Goal: Task Accomplishment & Management: Manage account settings

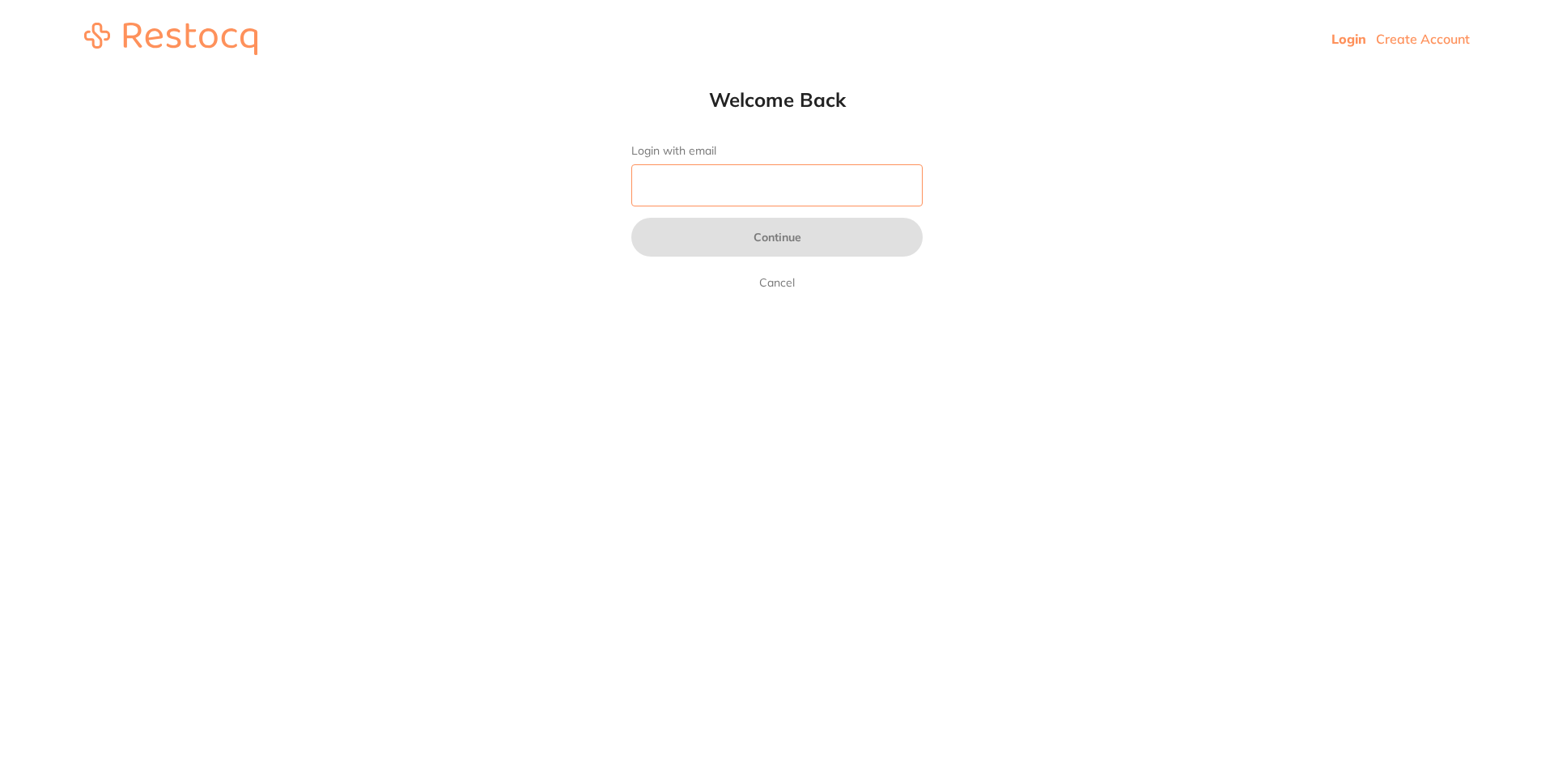
click at [844, 190] on input "Login with email" at bounding box center [776, 185] width 291 height 42
type input "tash"
click at [1399, 42] on link "Create Account" at bounding box center [1423, 39] width 94 height 16
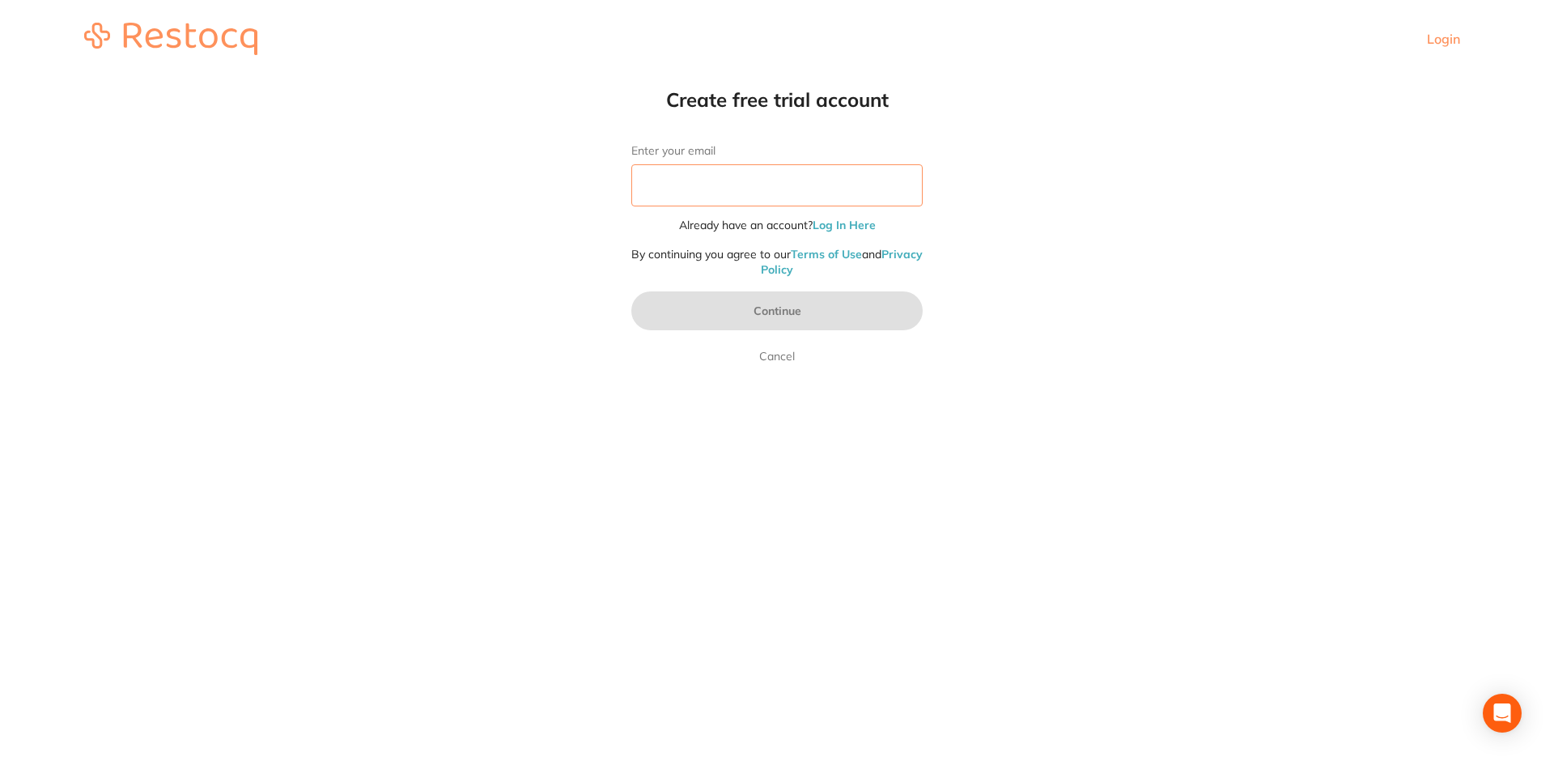
click at [669, 182] on input "Enter your email" at bounding box center [776, 185] width 291 height 42
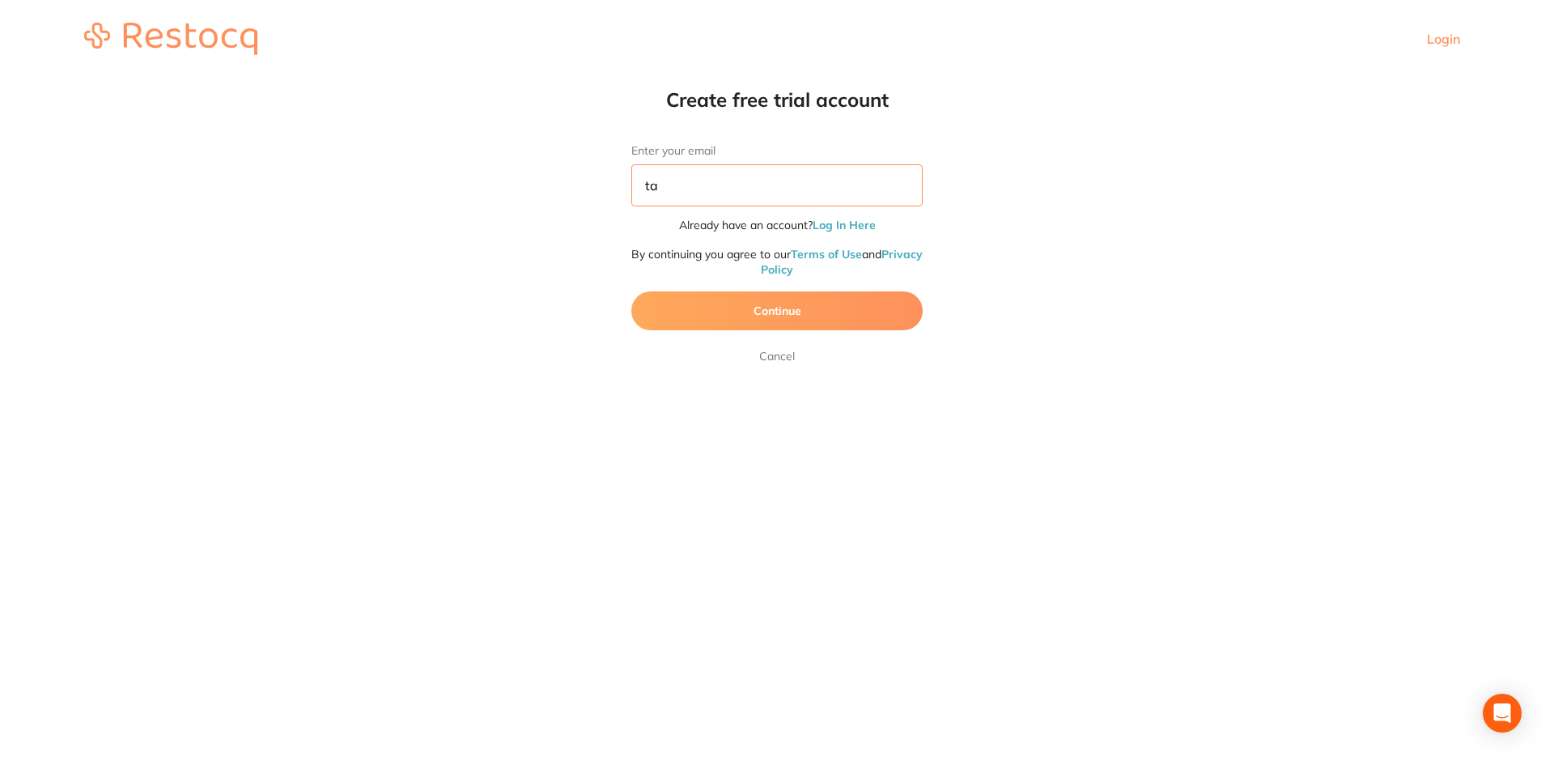
type input "t"
type input "[EMAIL_ADDRESS][PERSON_NAME][DOMAIN_NAME]"
click at [780, 364] on link "Cancel" at bounding box center [777, 356] width 42 height 19
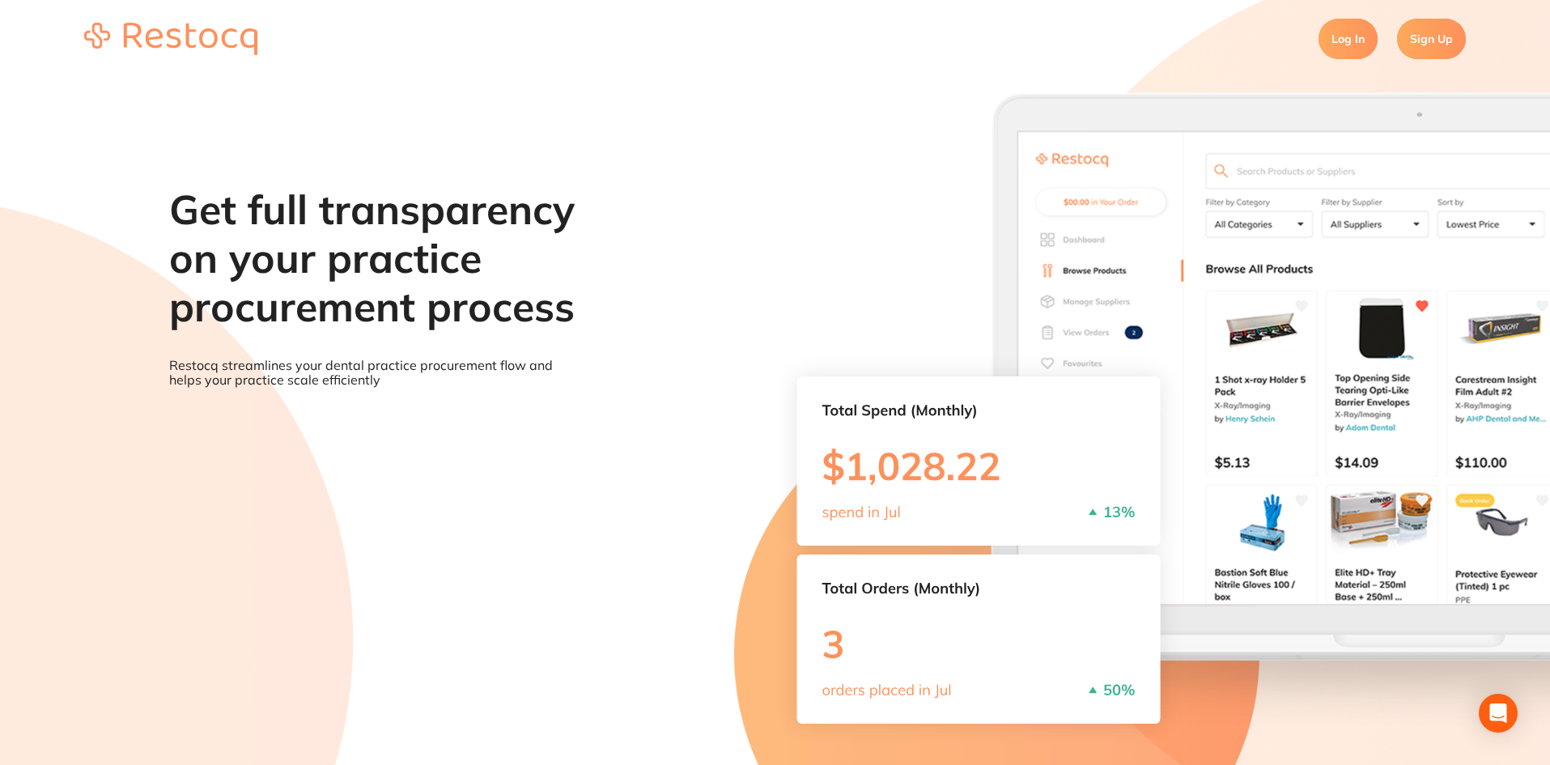
click at [1361, 40] on link "Log In" at bounding box center [1348, 39] width 59 height 40
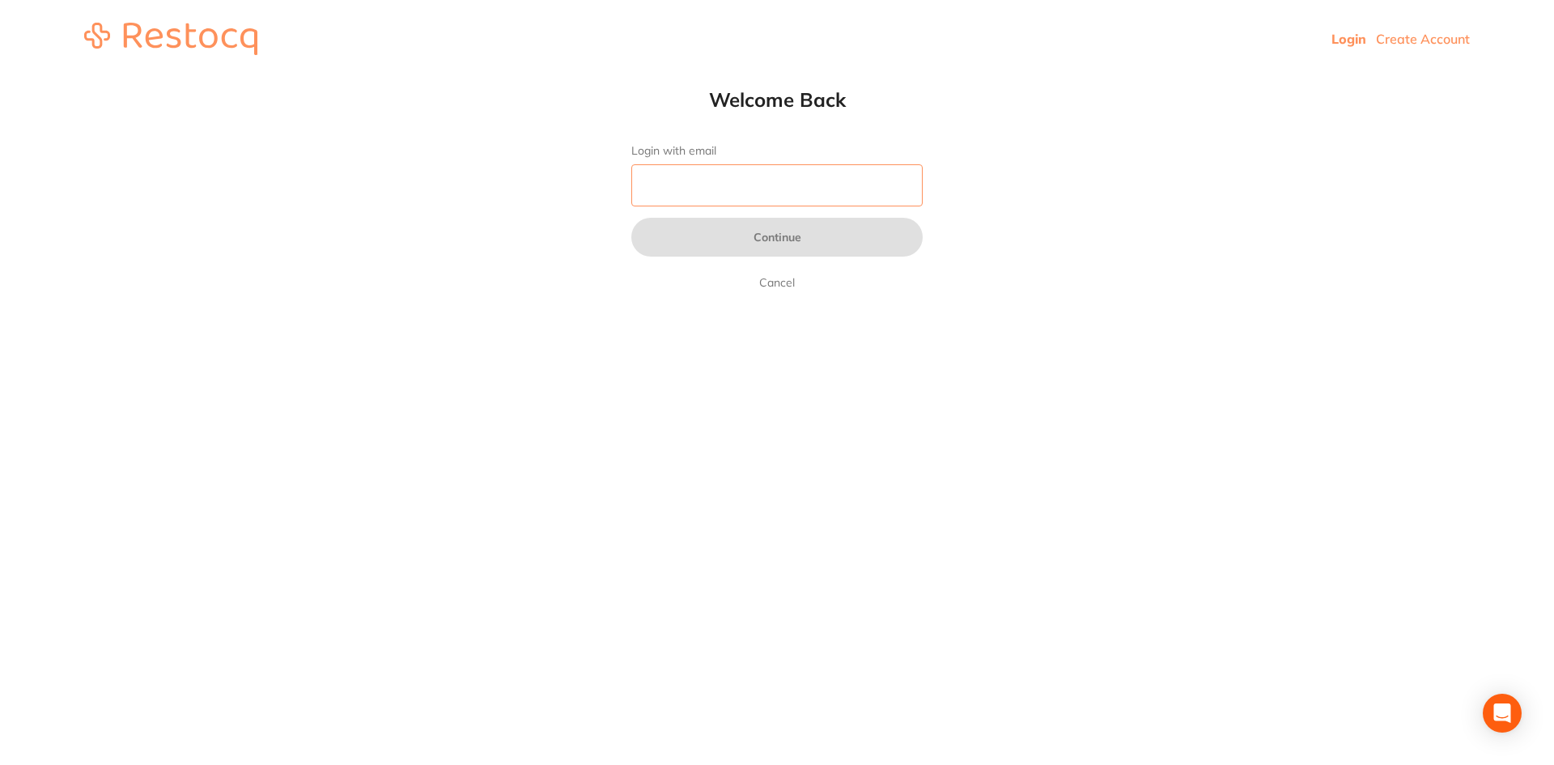
click at [705, 177] on input "Login with email" at bounding box center [776, 185] width 291 height 42
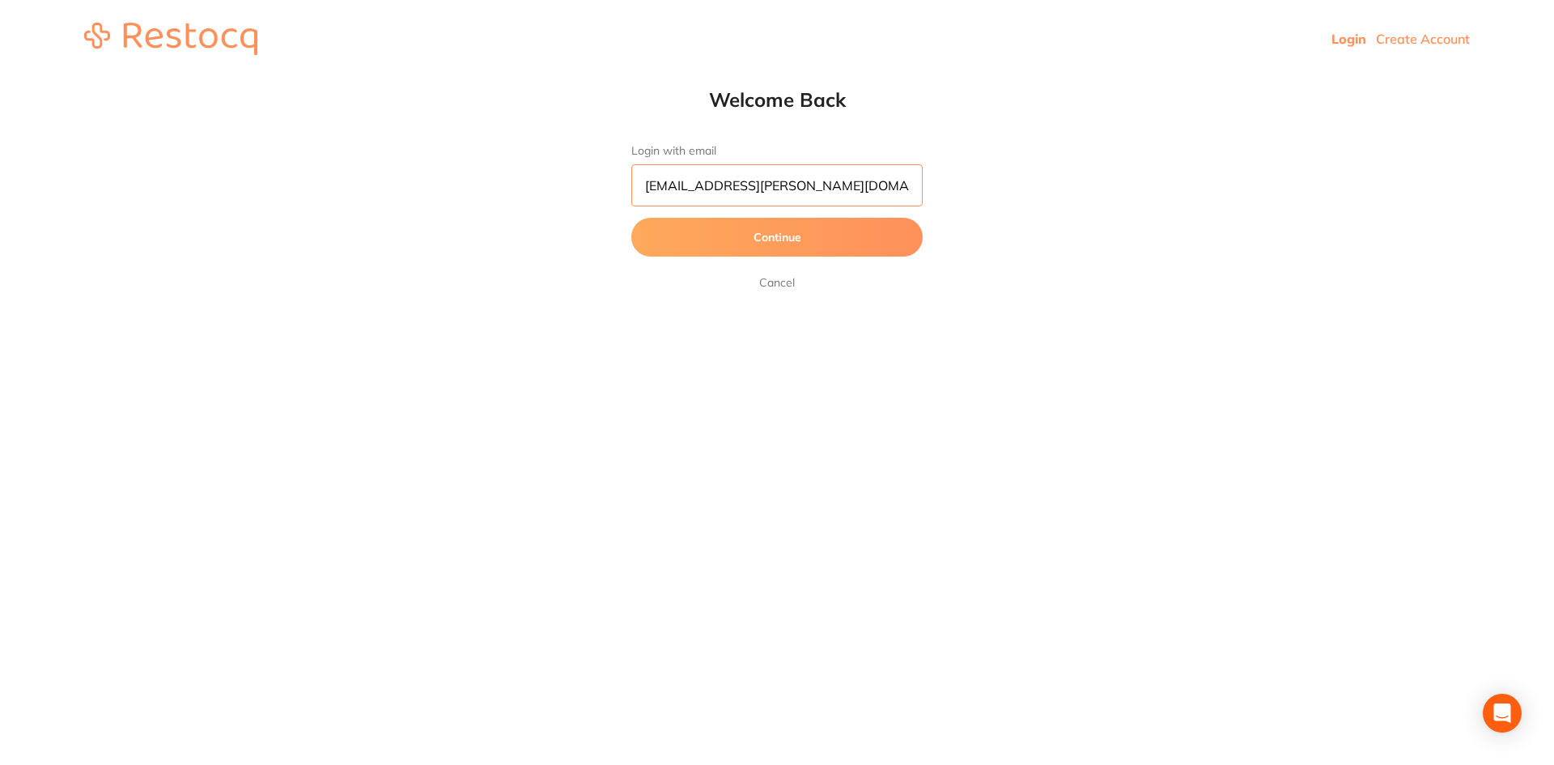
type input "[EMAIL_ADDRESS][PERSON_NAME][DOMAIN_NAME]"
click at [738, 235] on button "Continue" at bounding box center [776, 237] width 291 height 39
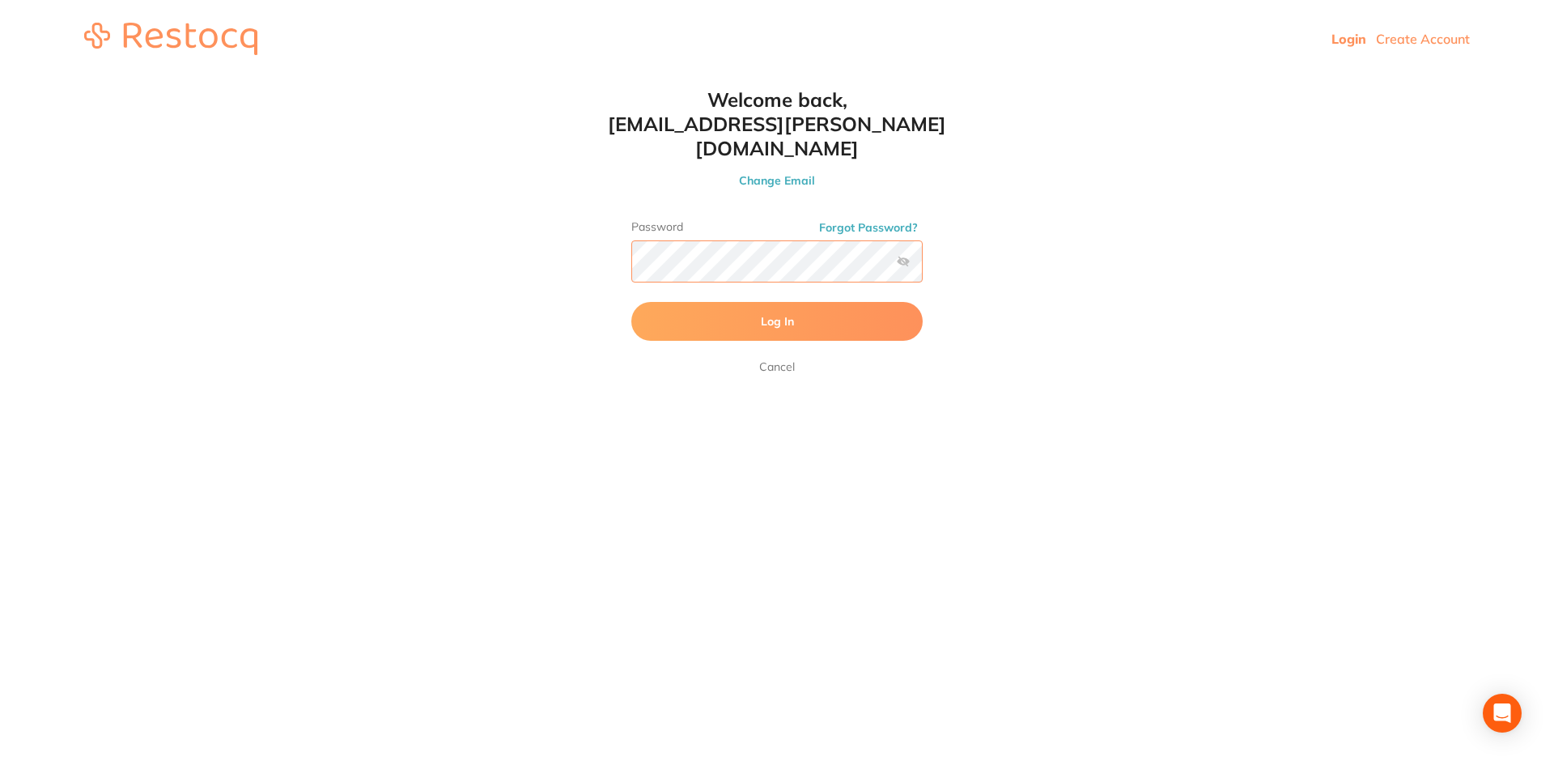
click at [631, 302] on button "Log In" at bounding box center [776, 321] width 291 height 39
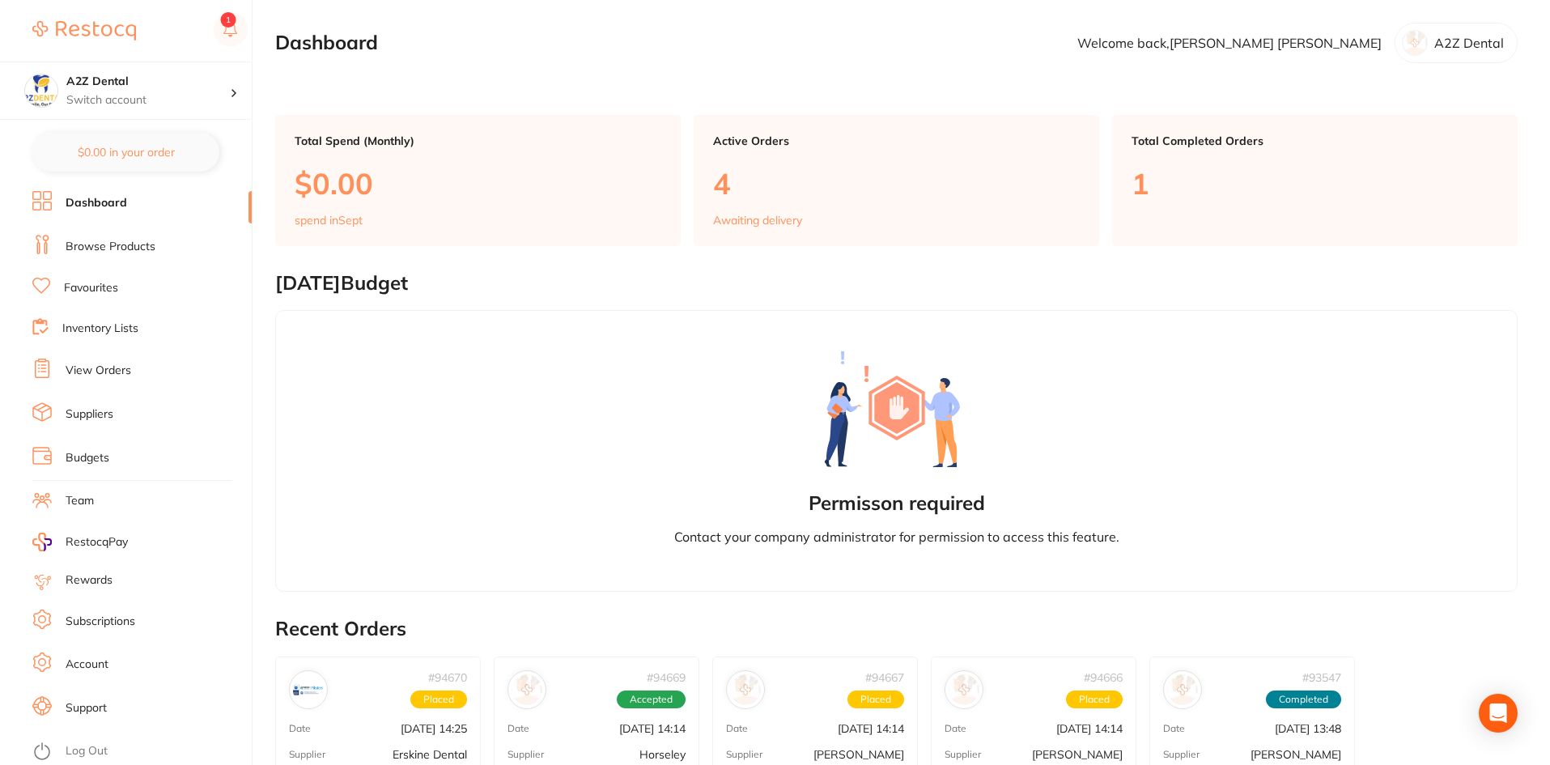
click at [120, 332] on link "Inventory Lists" at bounding box center [100, 329] width 76 height 16
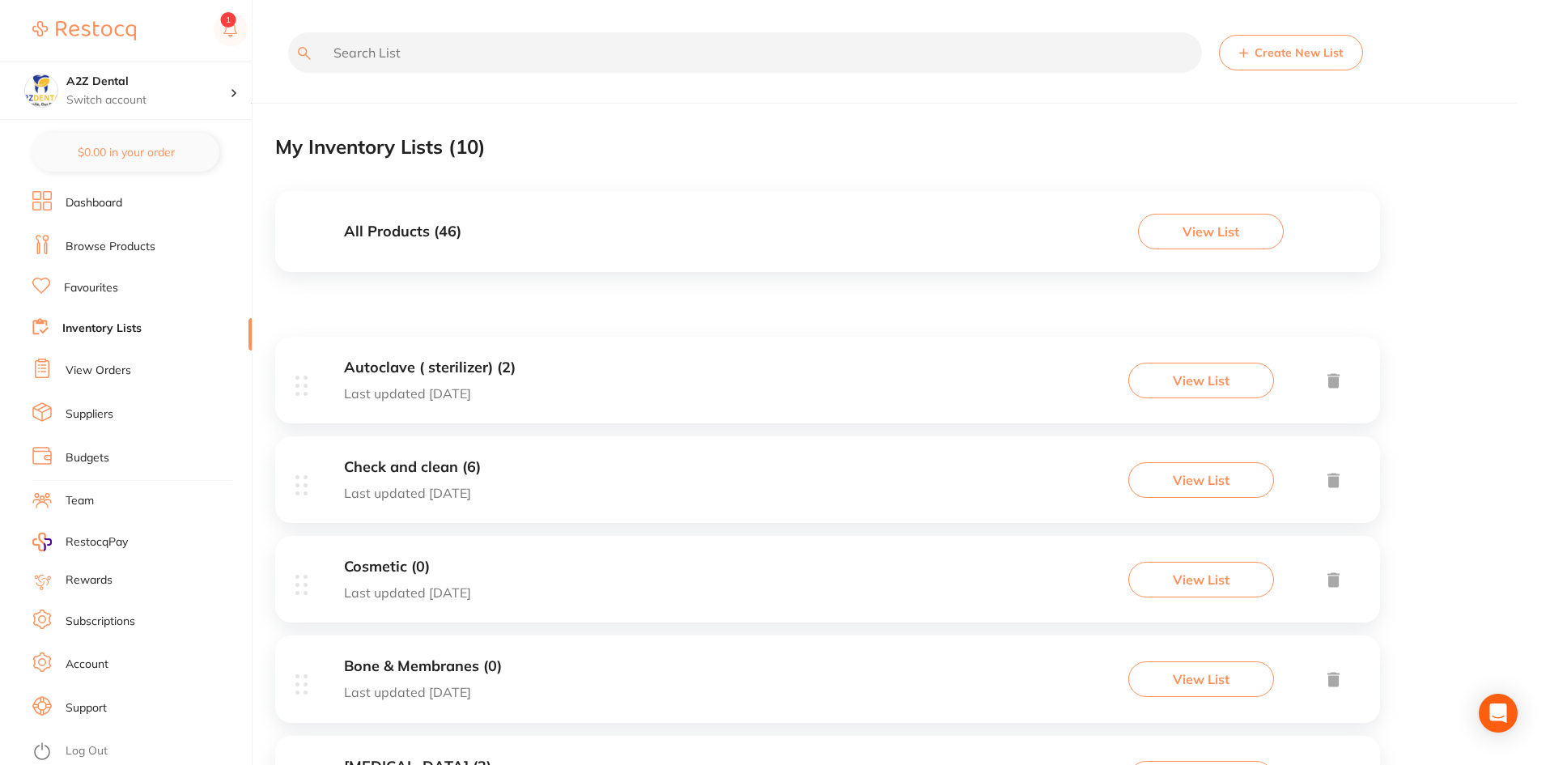
click at [524, 55] on input "text" at bounding box center [745, 52] width 914 height 40
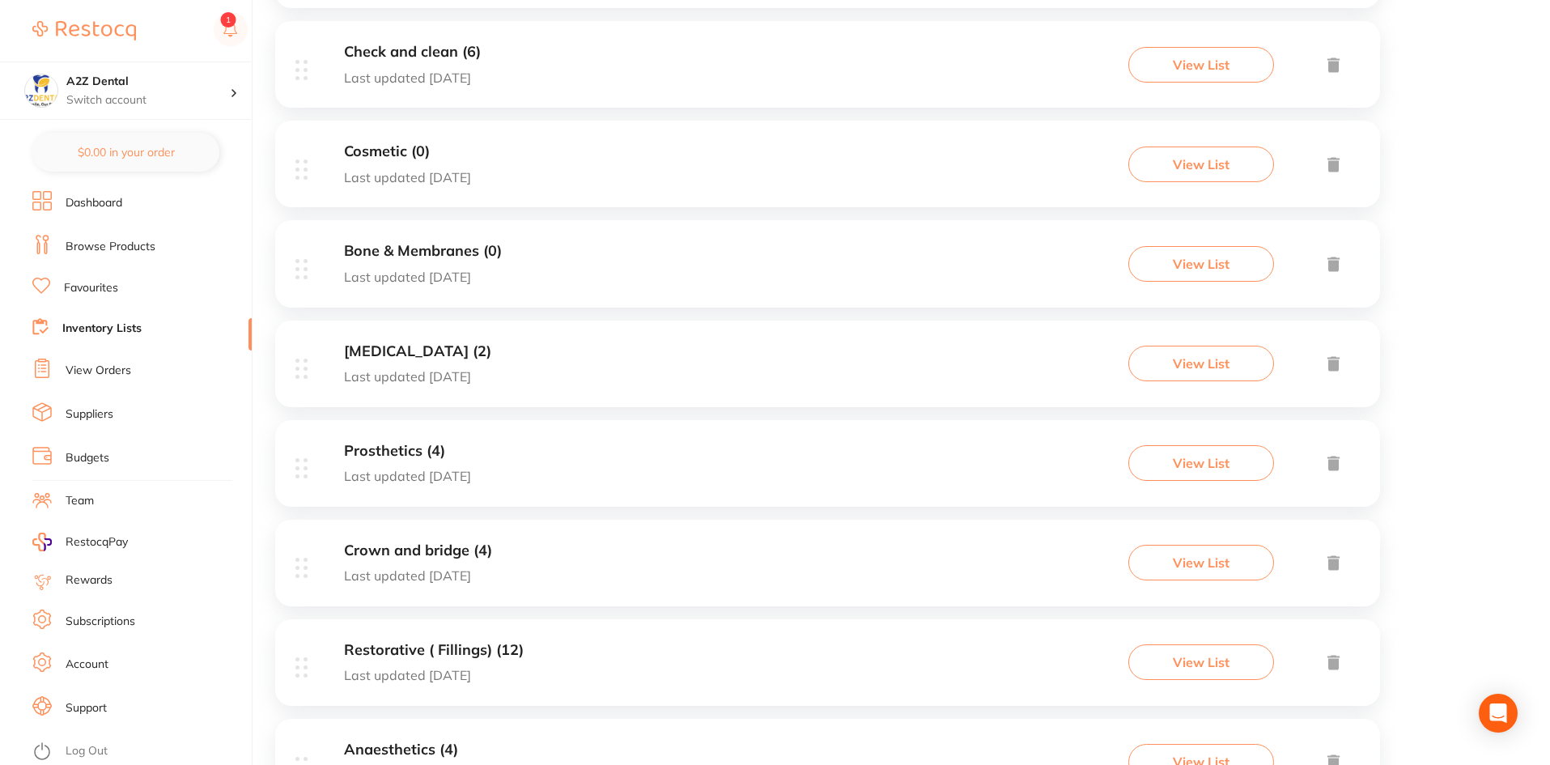
scroll to position [601, 0]
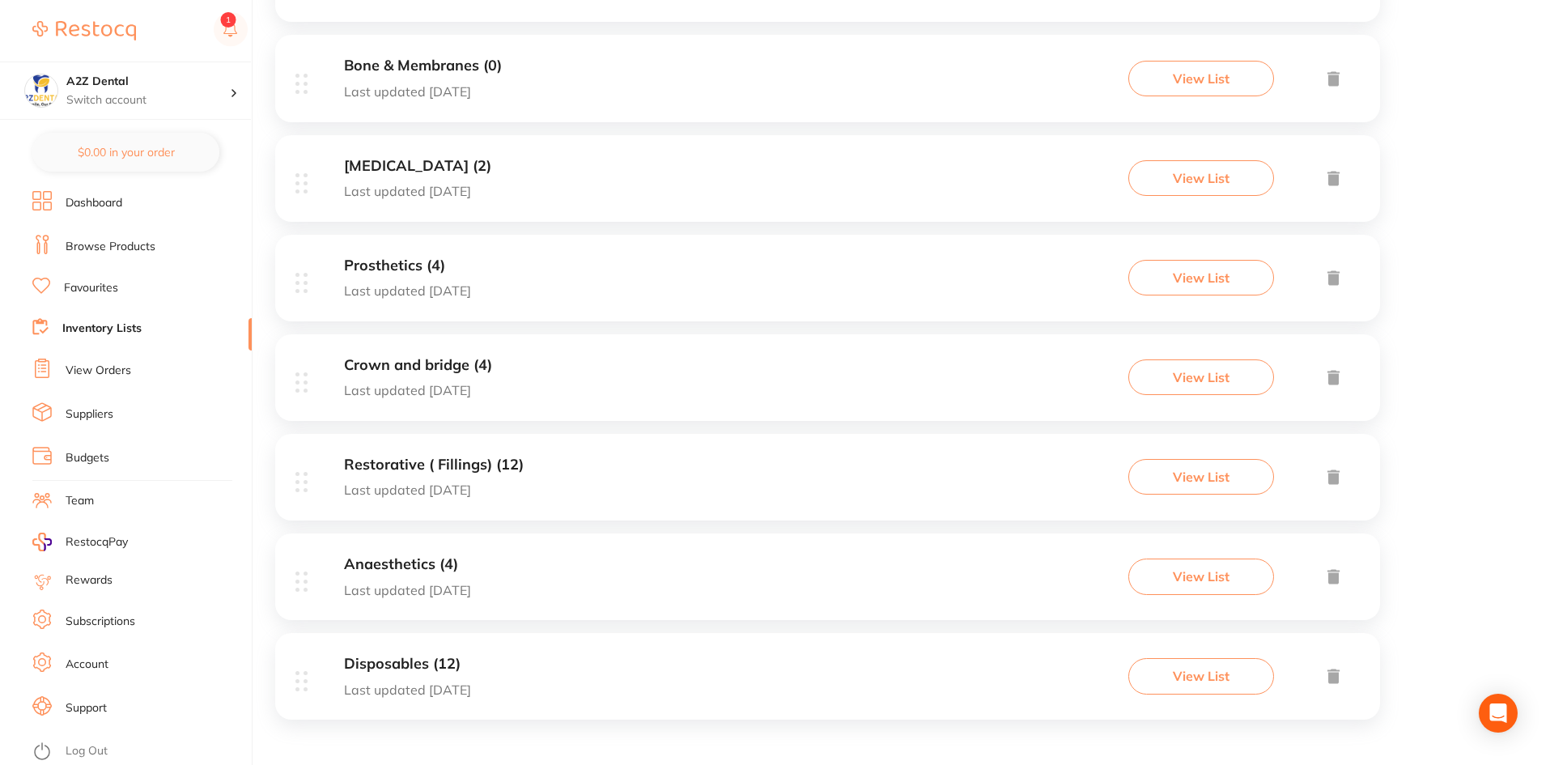
click at [1177, 679] on button "View List" at bounding box center [1202, 676] width 146 height 36
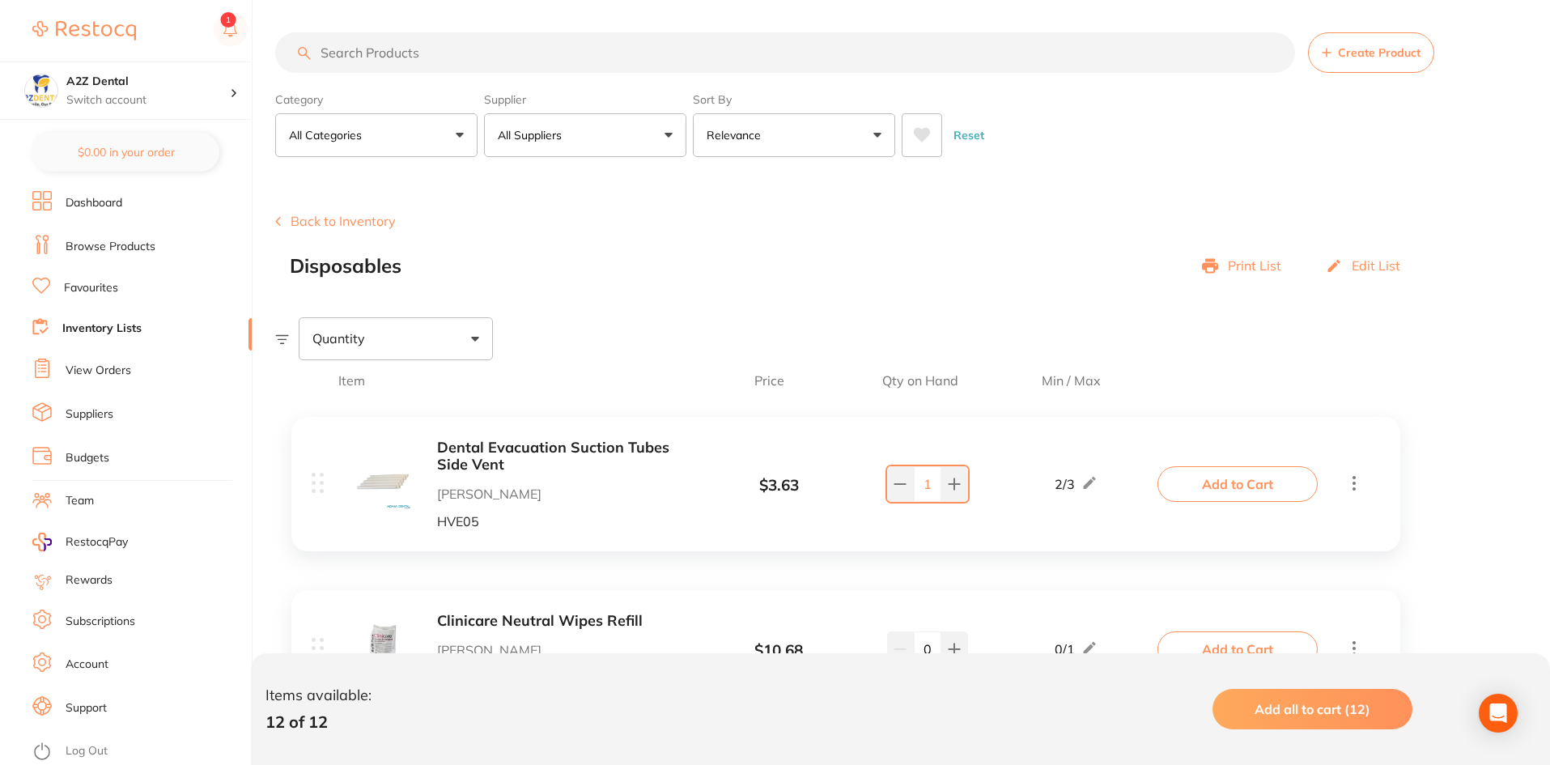
click at [459, 142] on button "All Categories" at bounding box center [376, 135] width 202 height 44
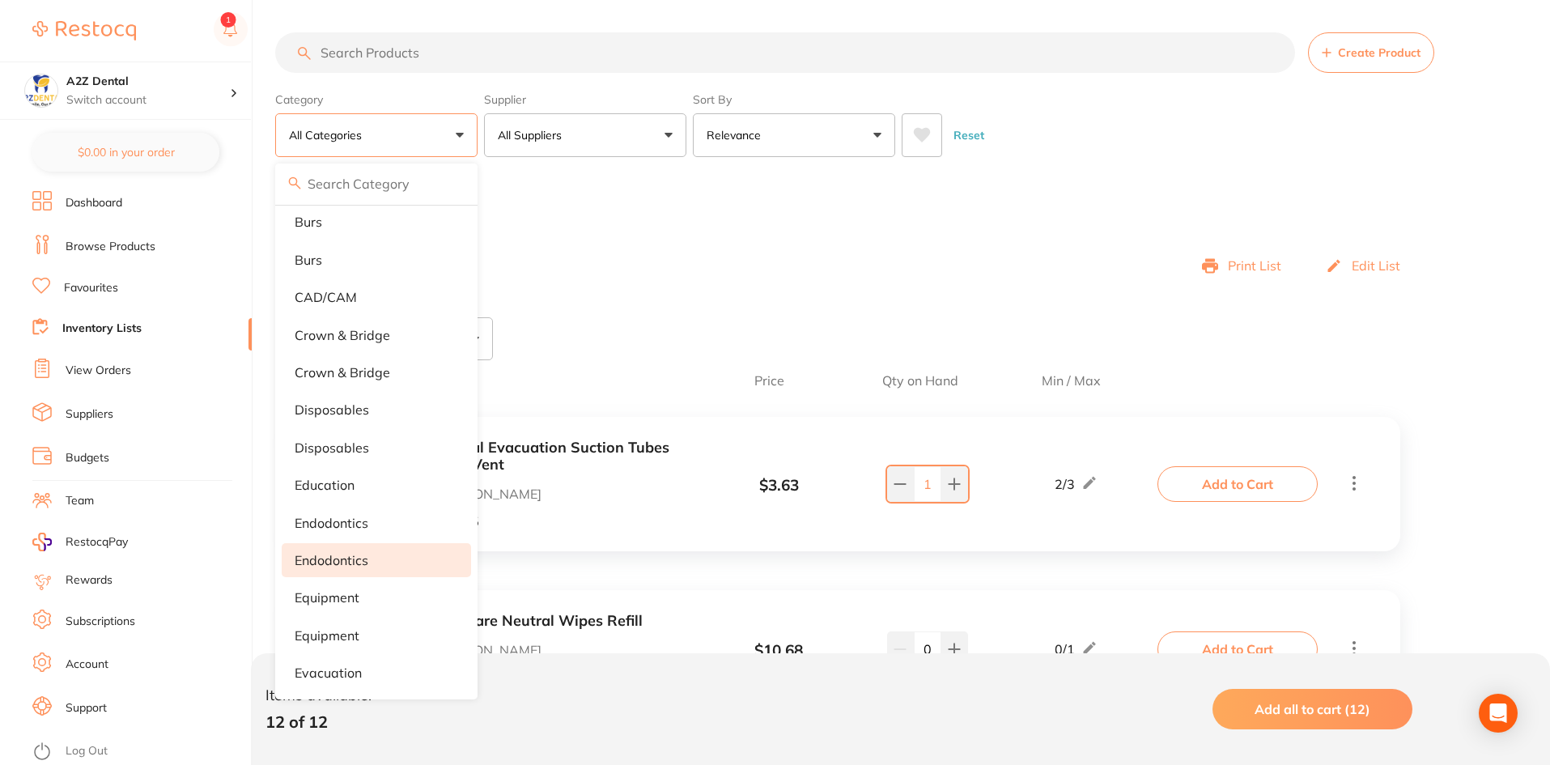
scroll to position [162, 0]
click at [457, 142] on button "All Categories" at bounding box center [376, 135] width 202 height 44
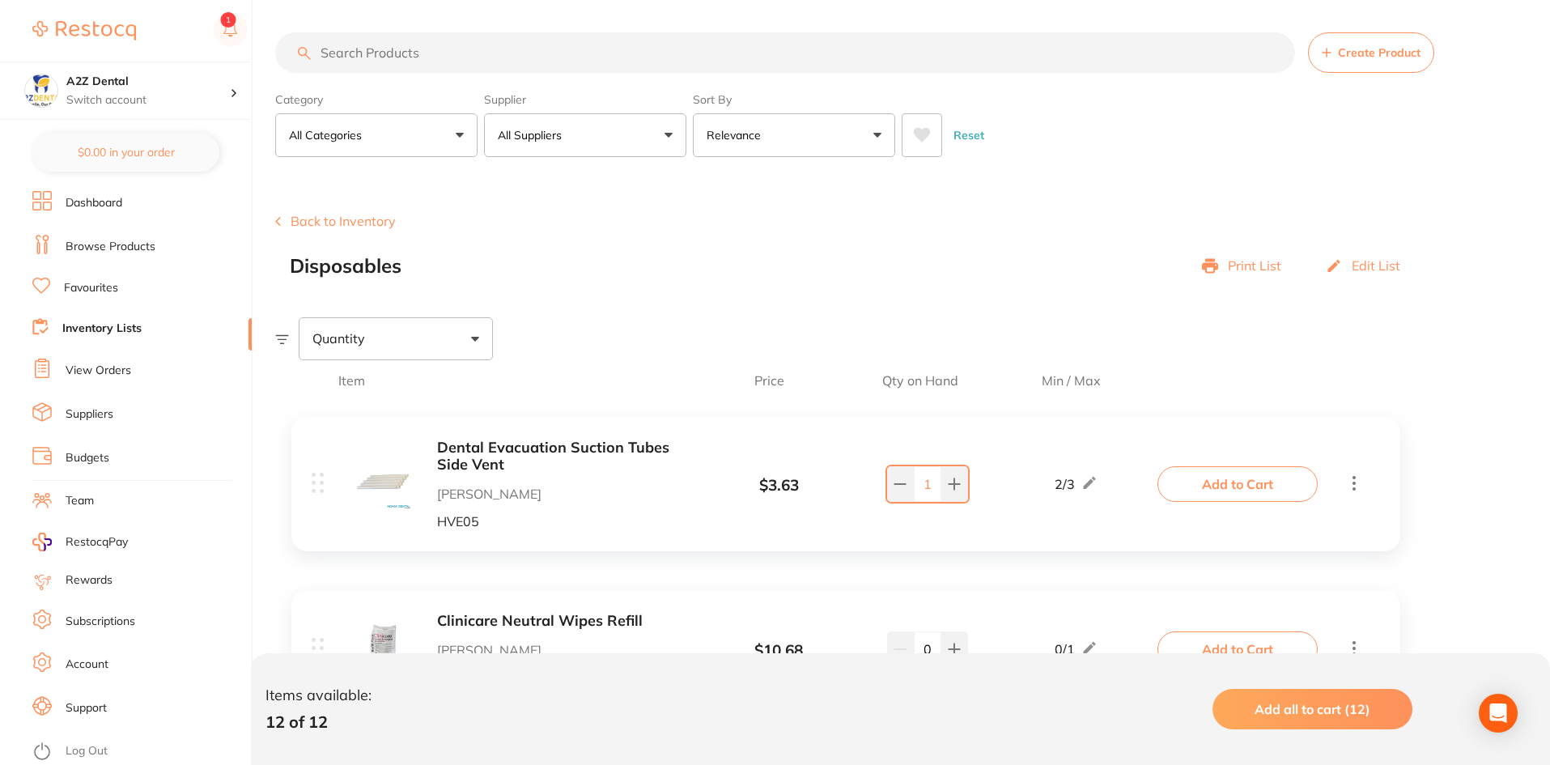
click at [644, 57] on input "search" at bounding box center [785, 52] width 1020 height 40
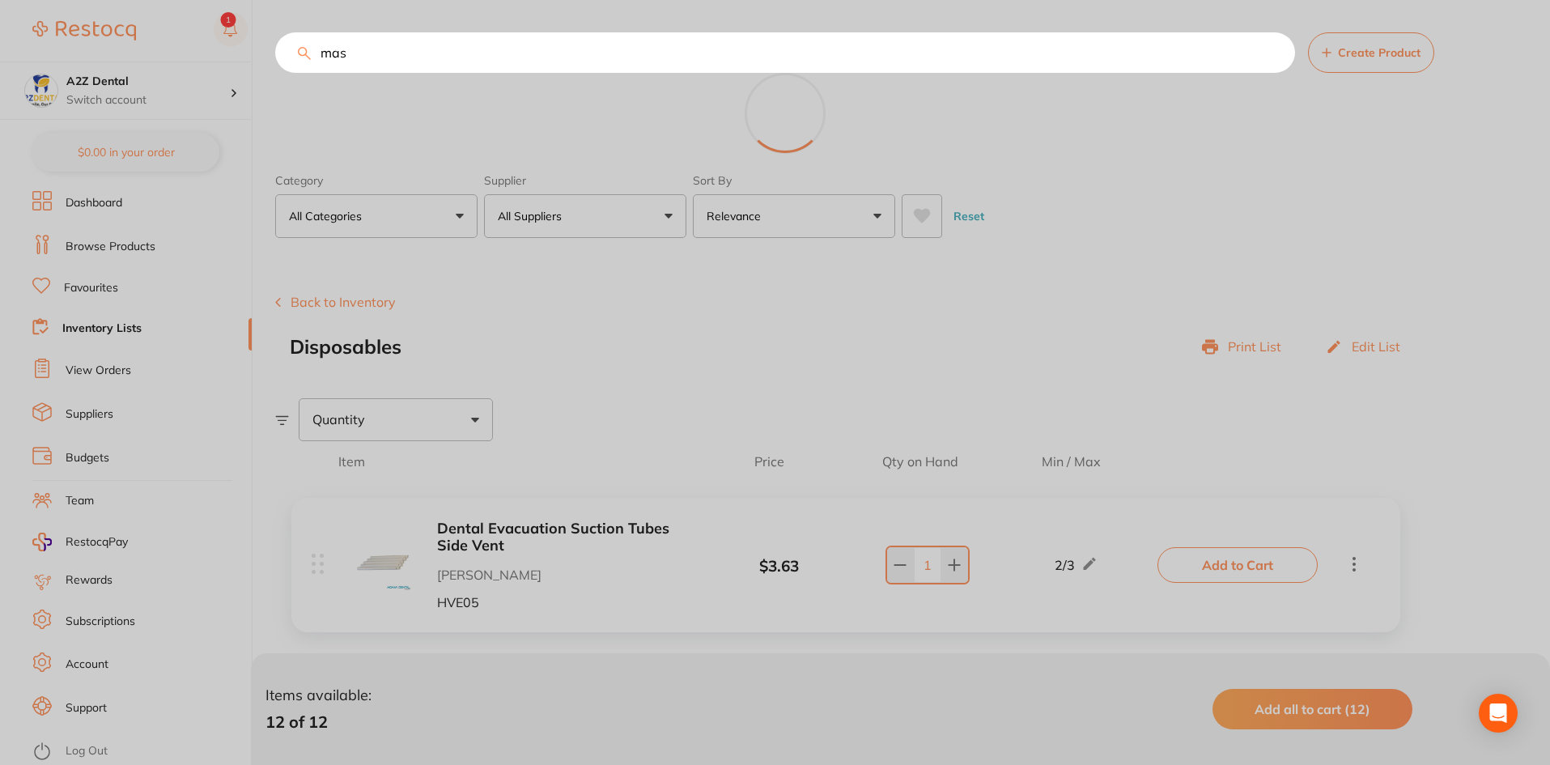
scroll to position [87, 0]
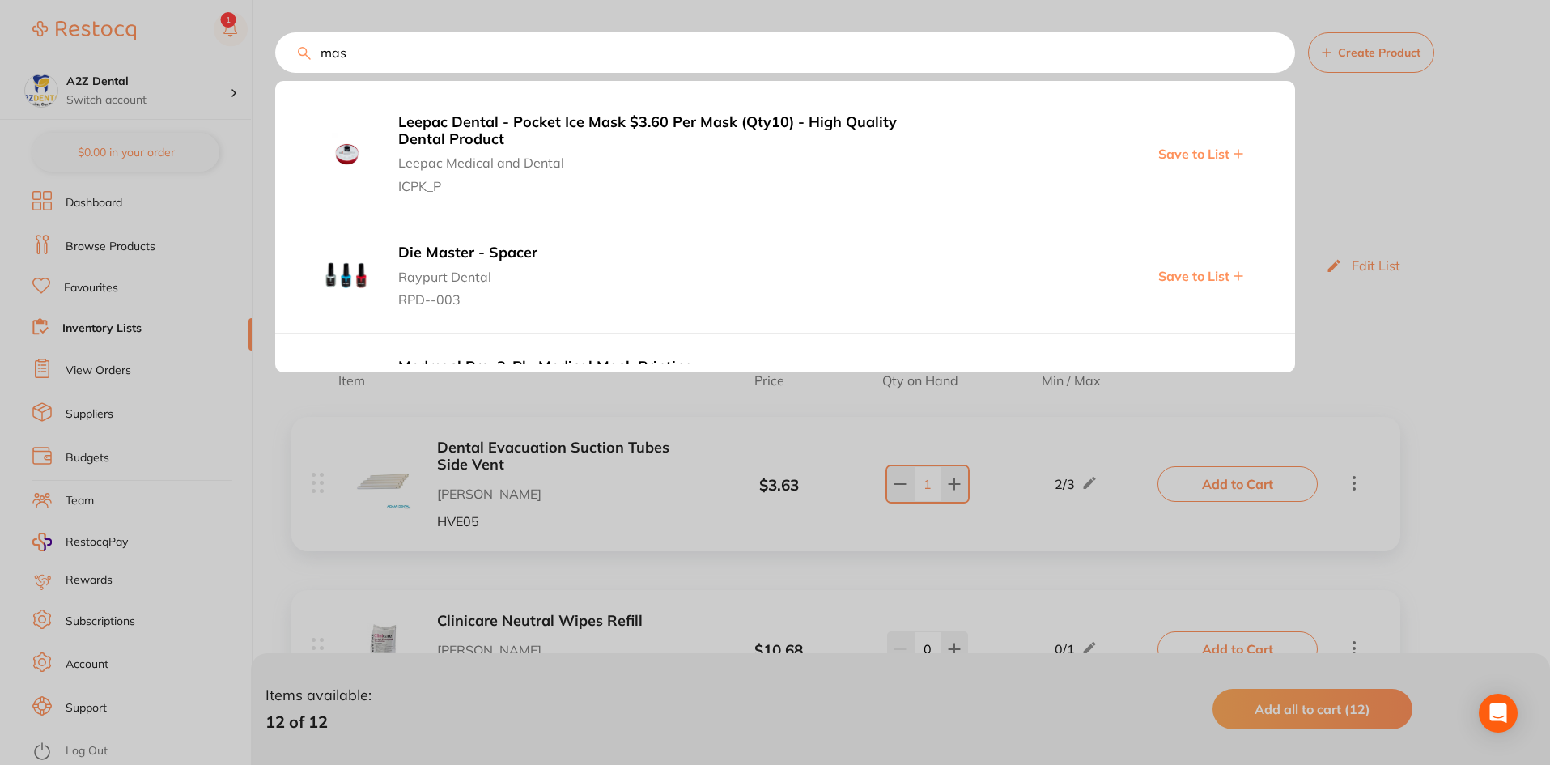
type input "mask"
click at [1274, 52] on input "mask" at bounding box center [785, 52] width 1020 height 40
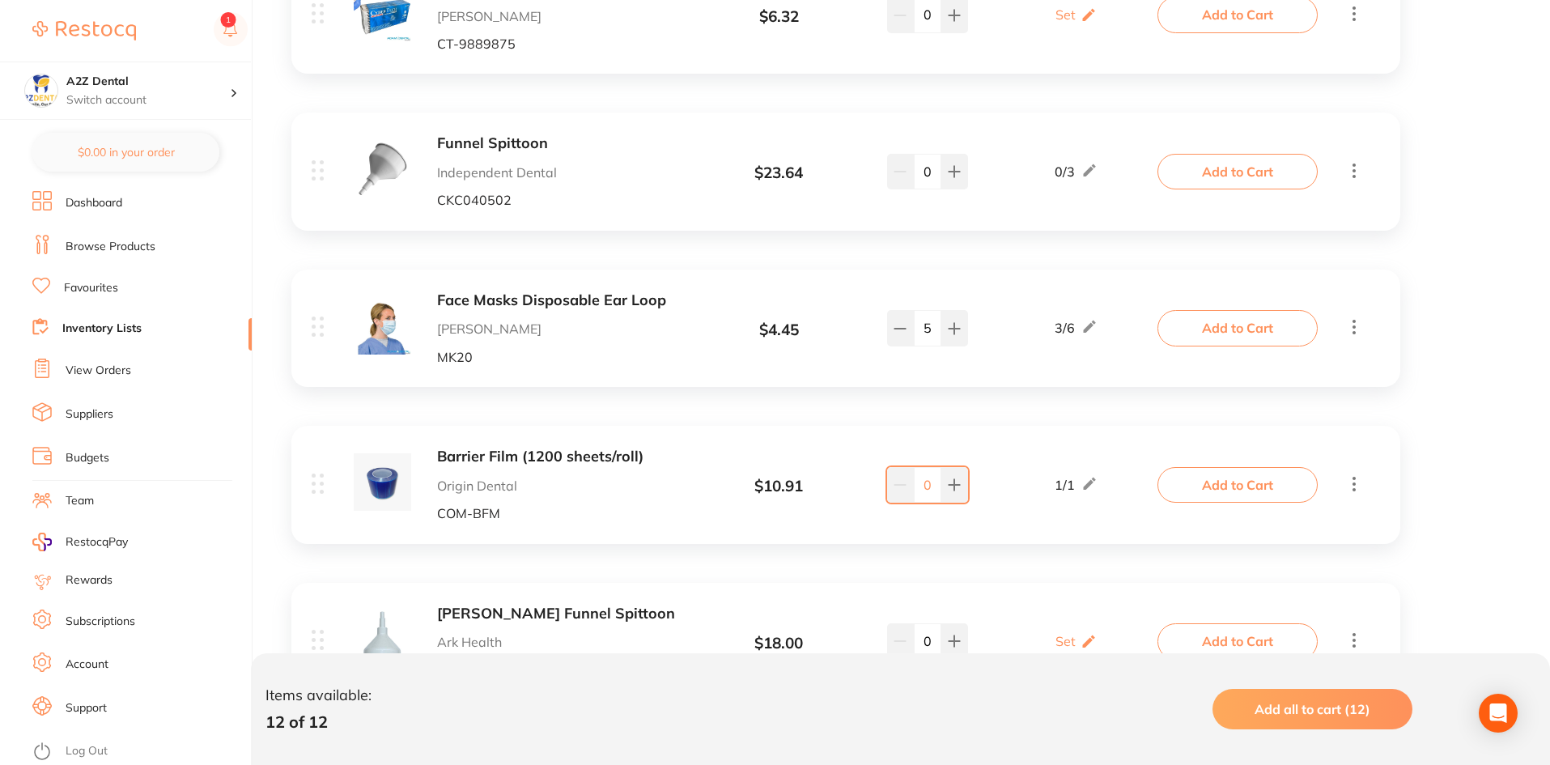
scroll to position [1619, 0]
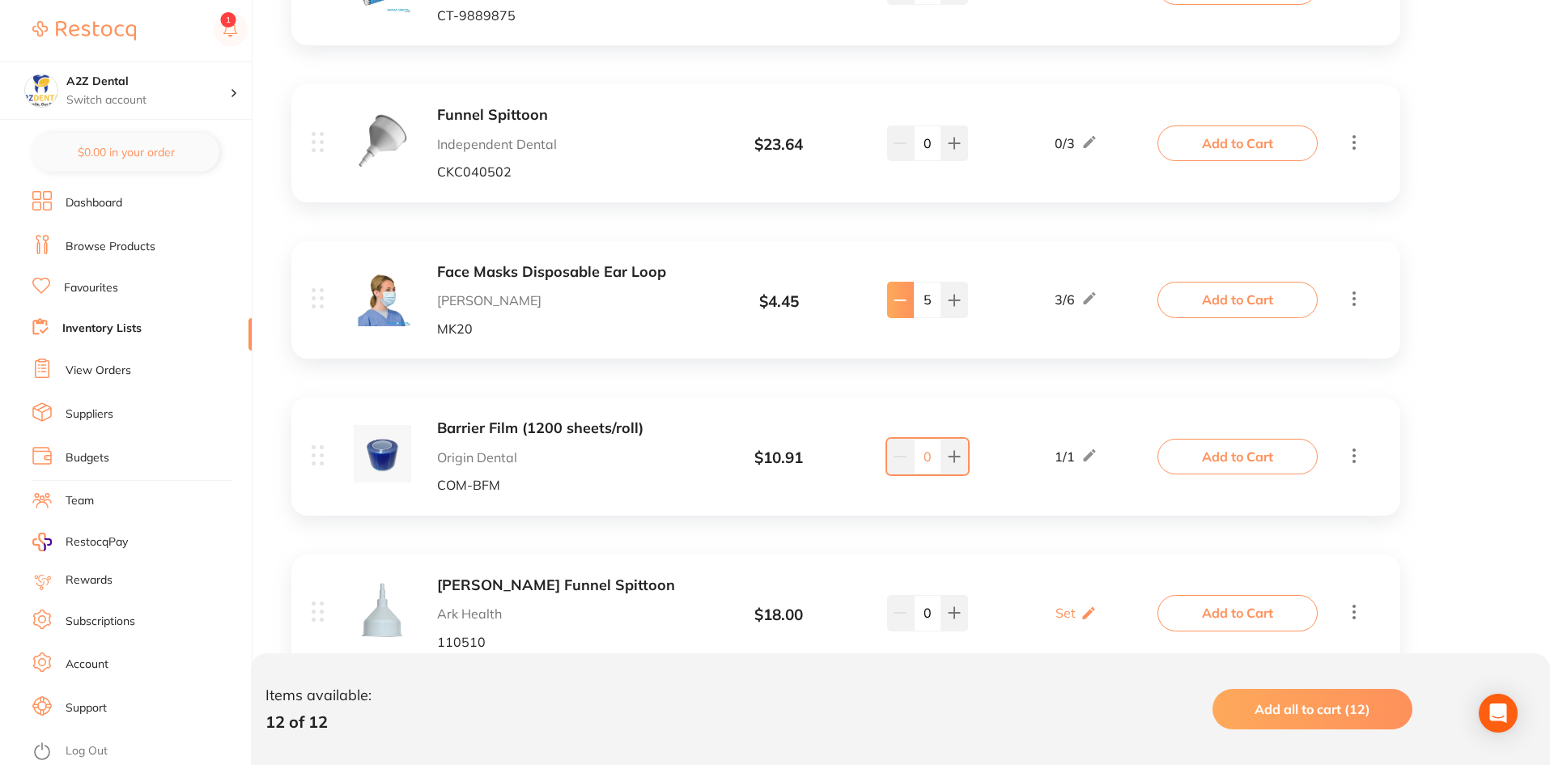
click at [903, 303] on icon at bounding box center [900, 300] width 13 height 13
type input "3"
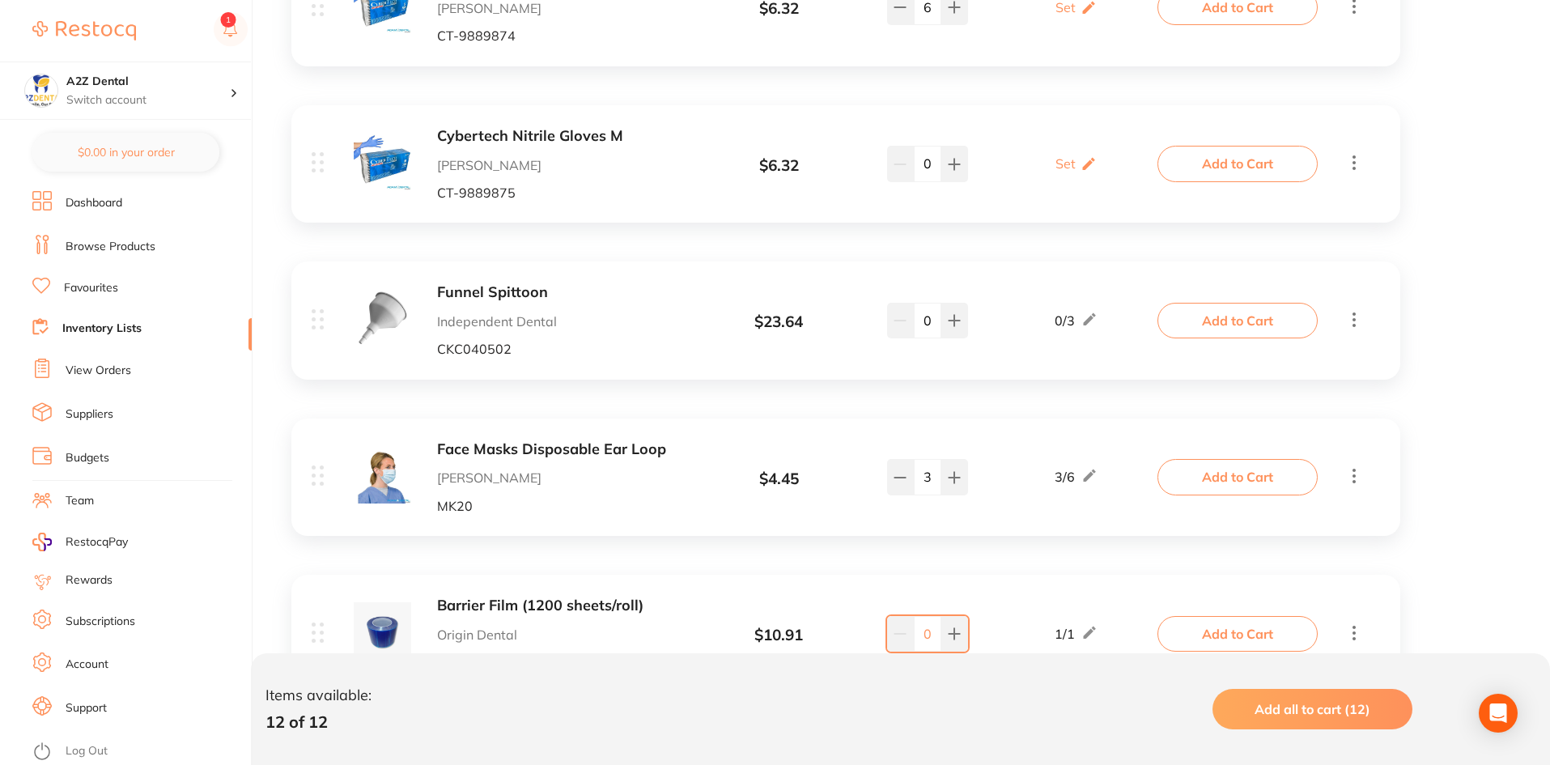
scroll to position [1523, 0]
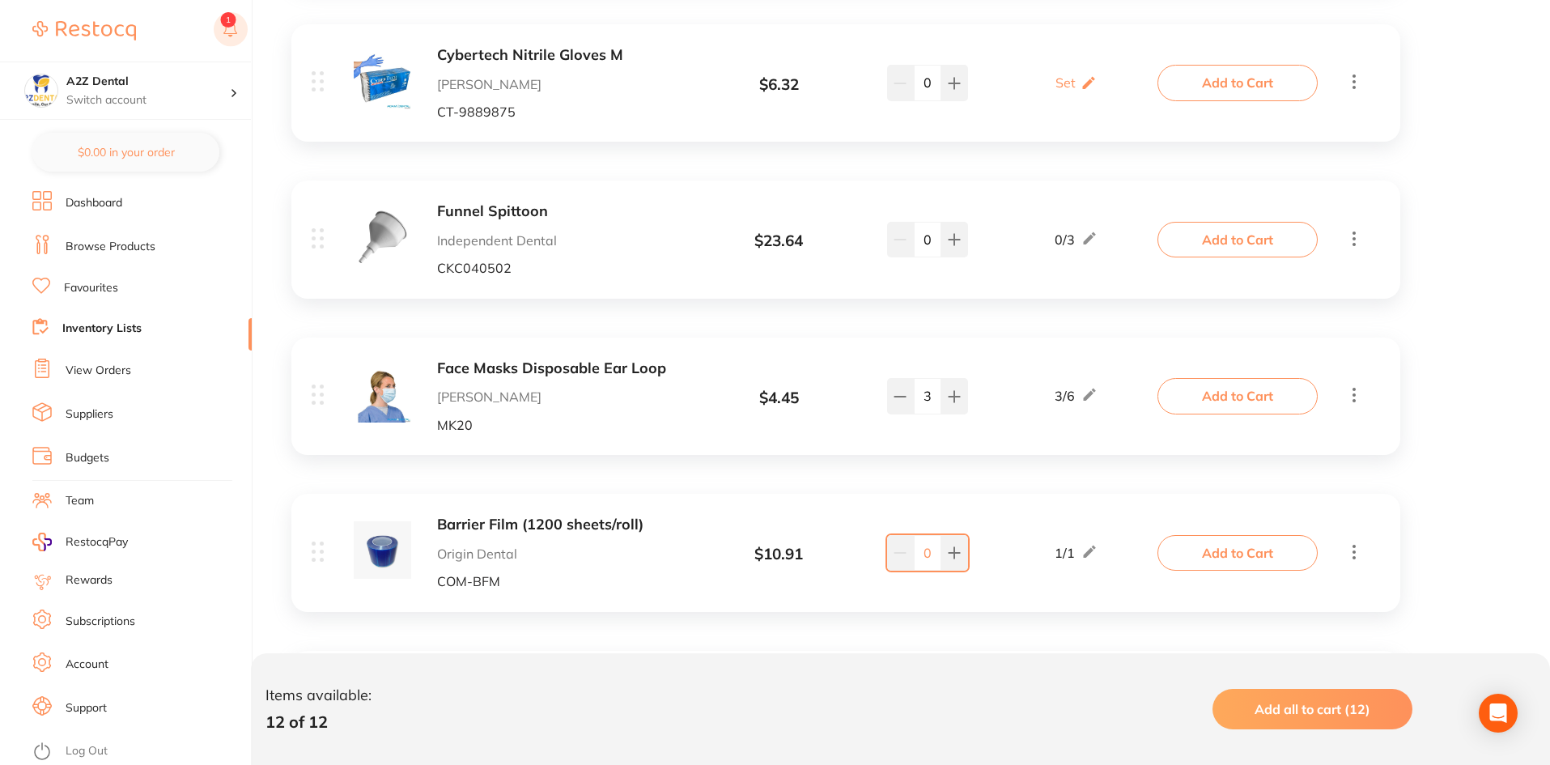
click at [225, 36] on rect at bounding box center [231, 29] width 34 height 34
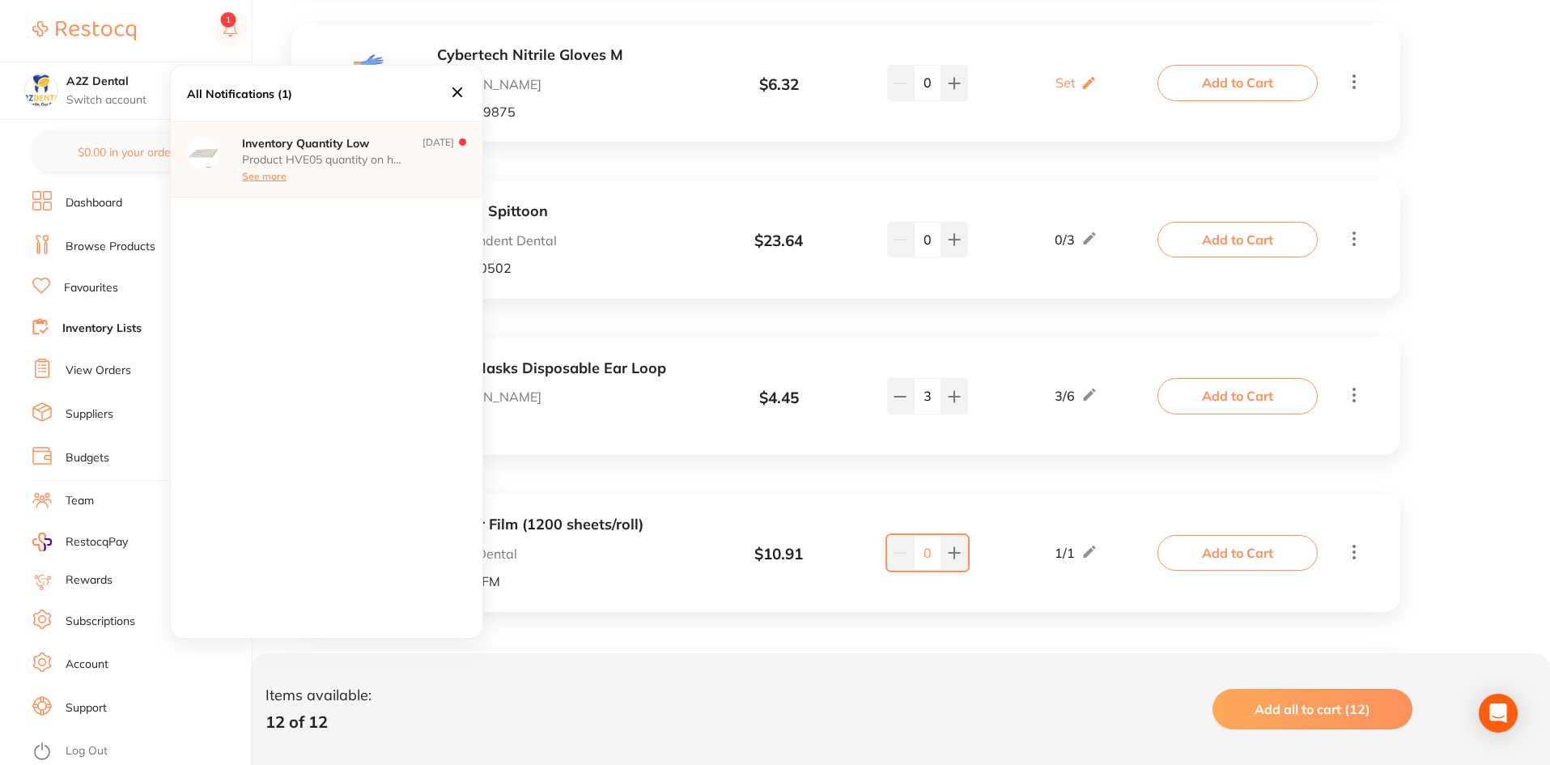
click at [341, 160] on p "Product HVE05 quantity on hand has fallen below its minimum inventory threshold." at bounding box center [323, 159] width 162 height 13
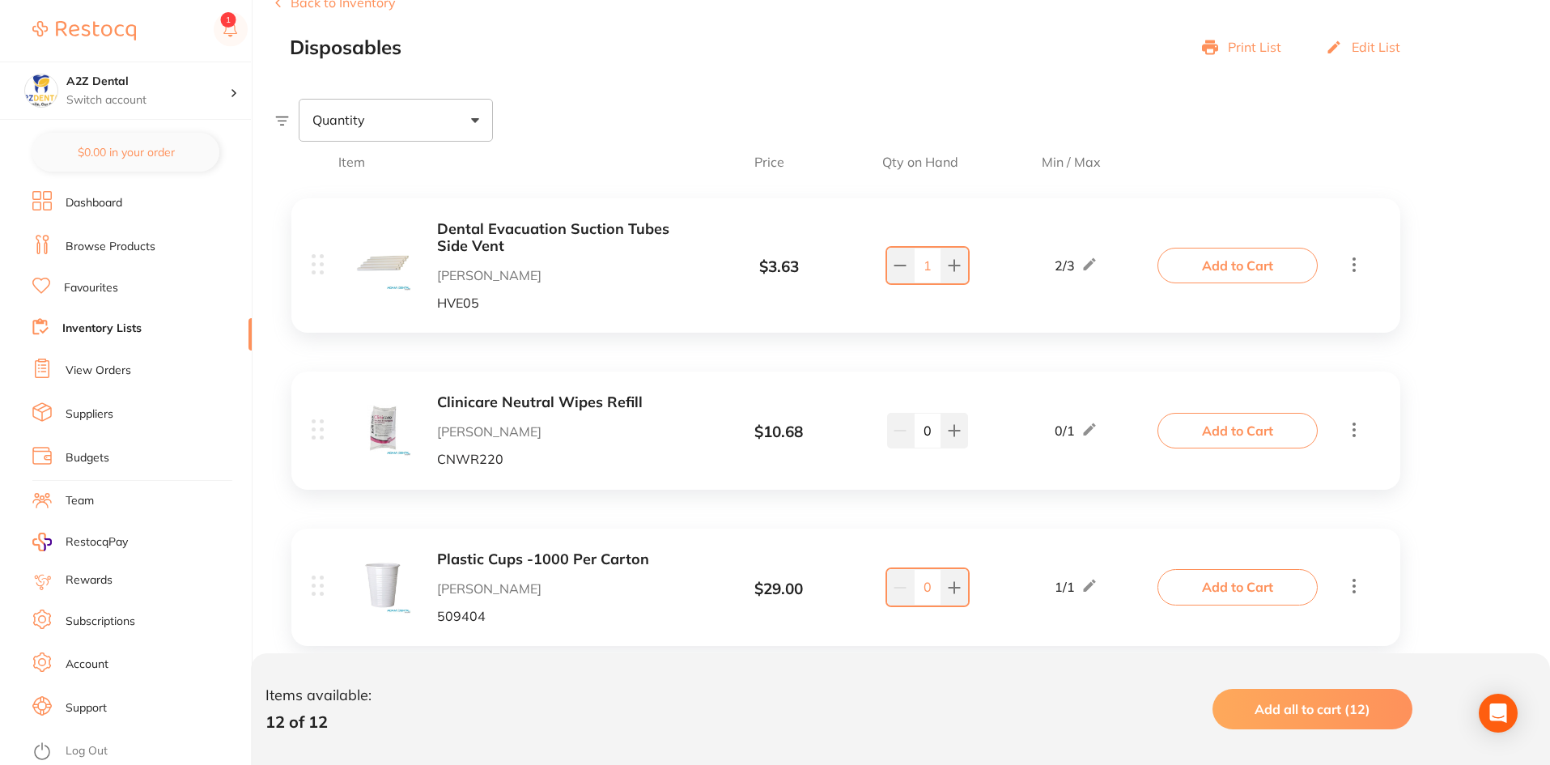
scroll to position [162, 0]
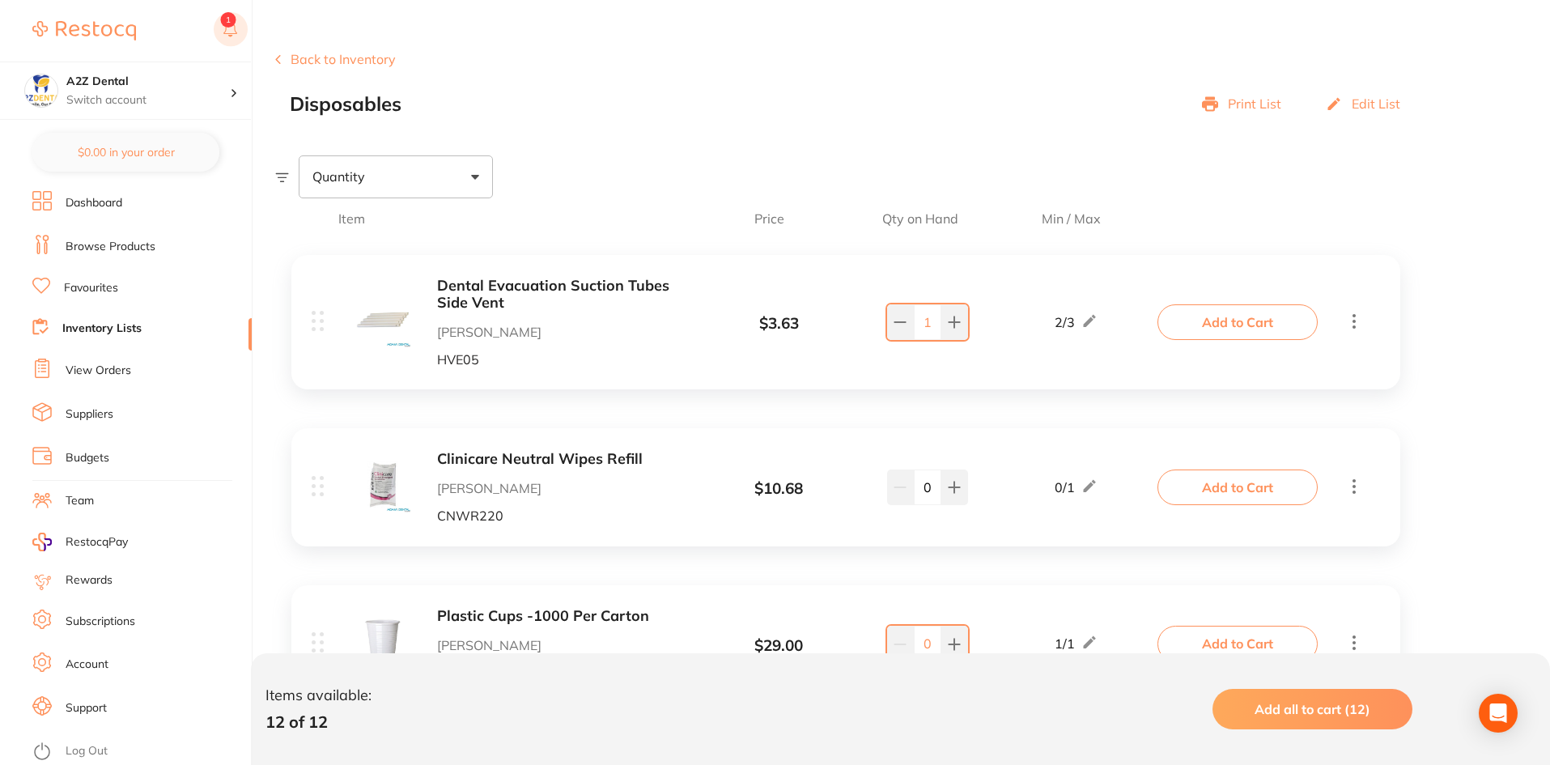
click at [238, 29] on rect at bounding box center [231, 29] width 34 height 34
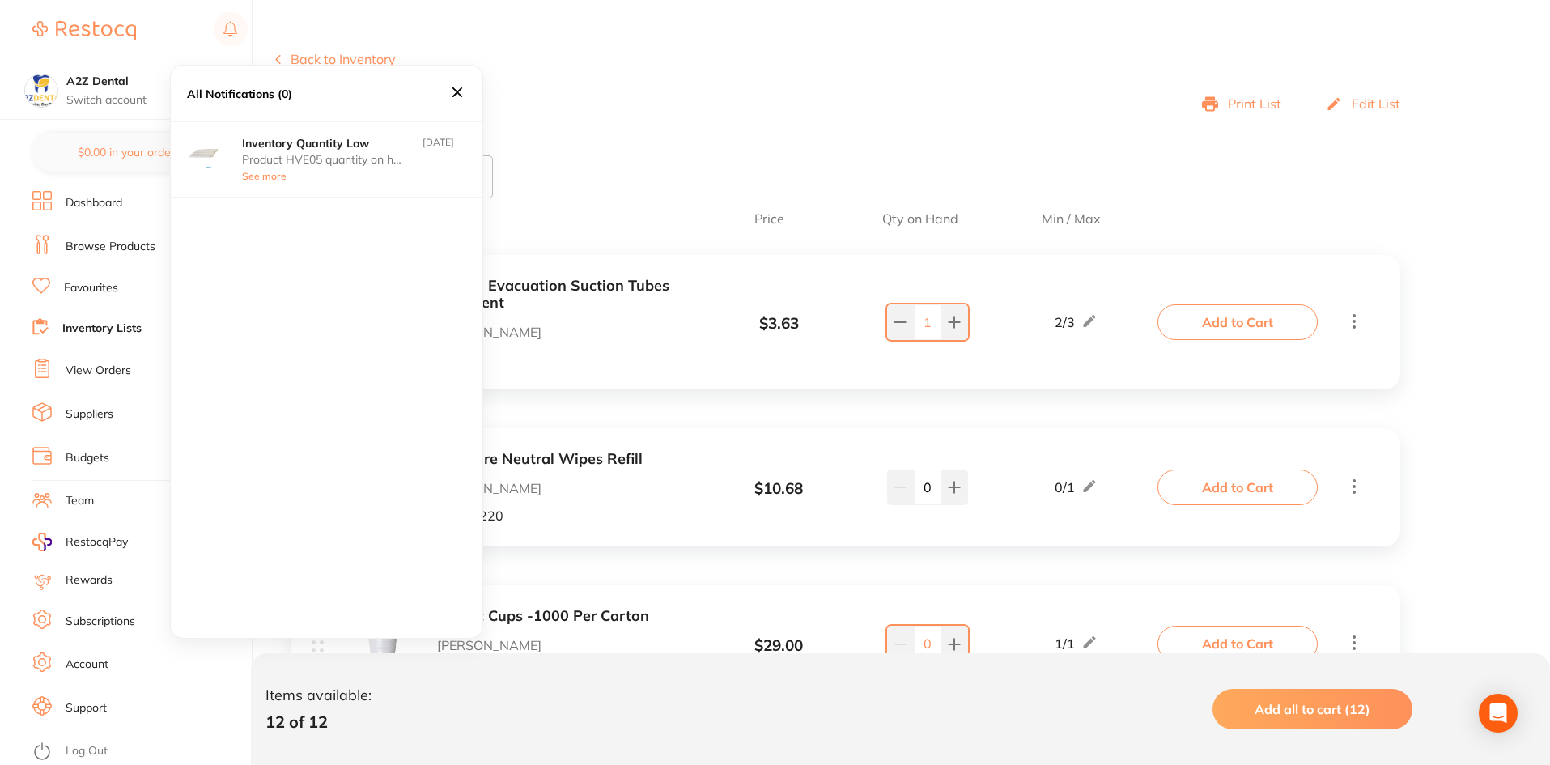
click at [453, 91] on icon at bounding box center [458, 92] width 18 height 18
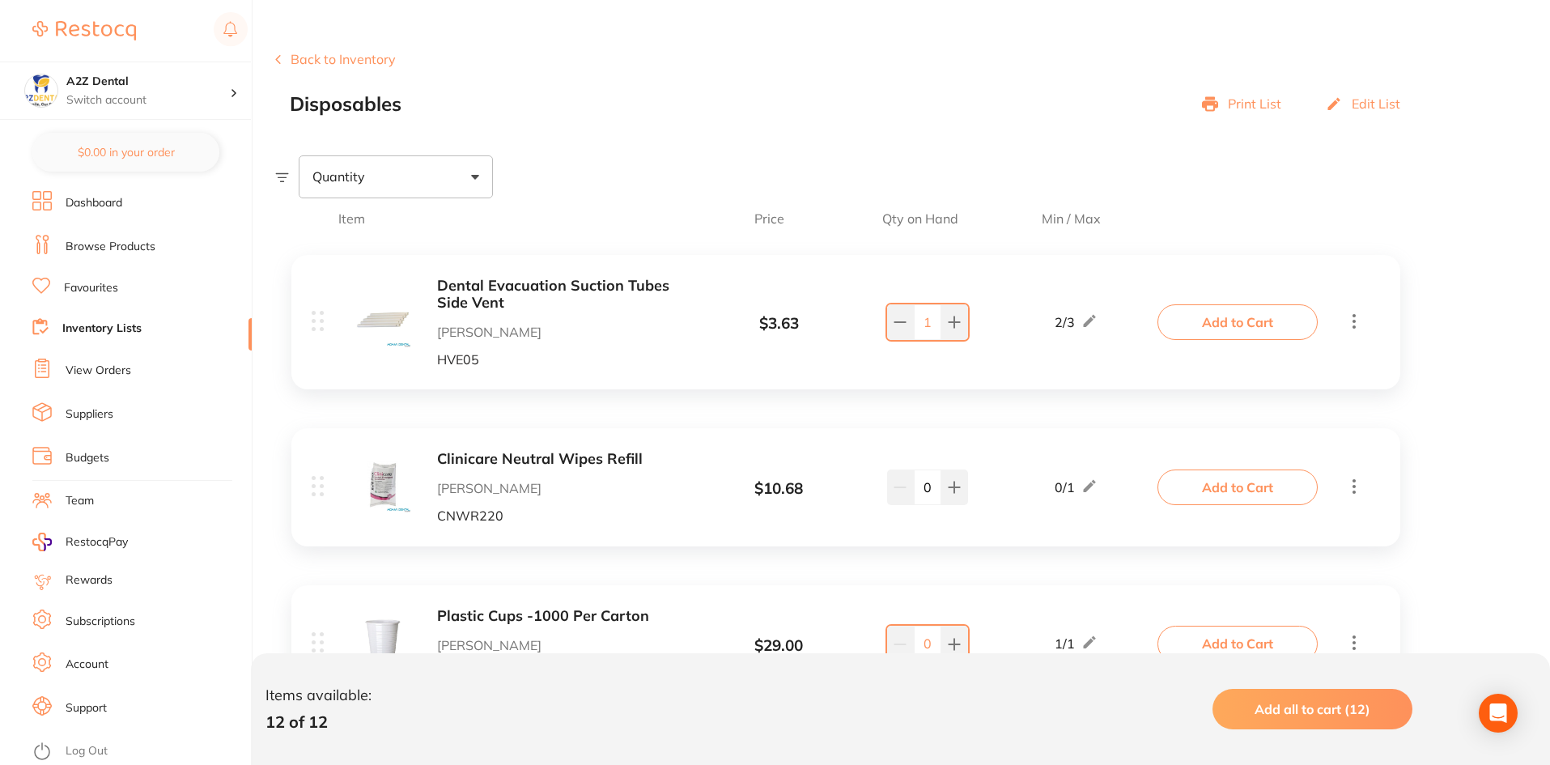
click at [119, 204] on link "Dashboard" at bounding box center [94, 203] width 57 height 16
